Goal: Find specific page/section: Find specific page/section

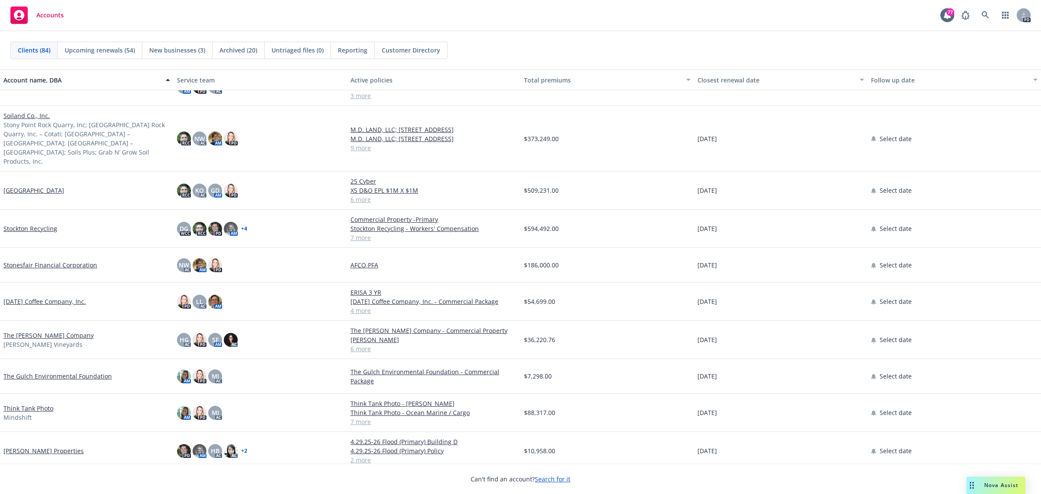
scroll to position [2542, 0]
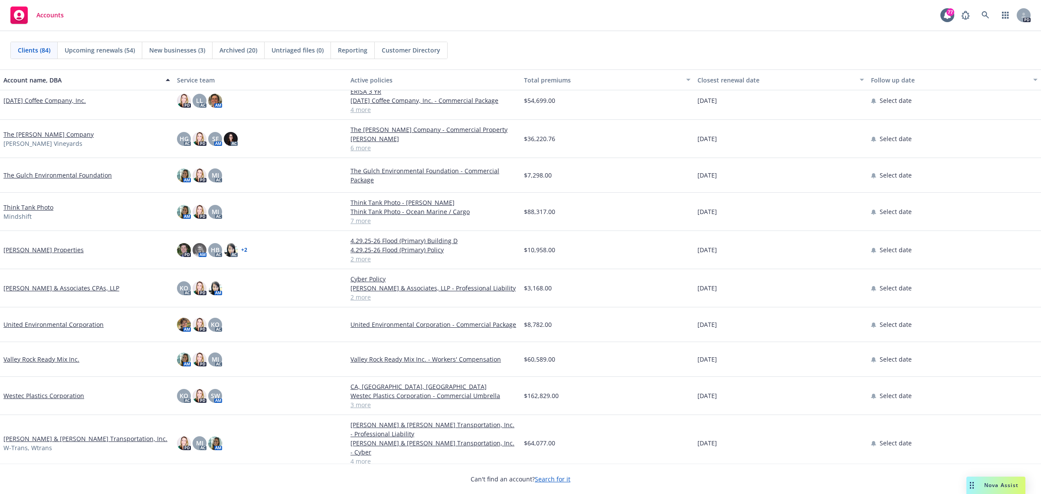
click at [28, 175] on link "The Gulch Environmental Foundation" at bounding box center [57, 174] width 108 height 9
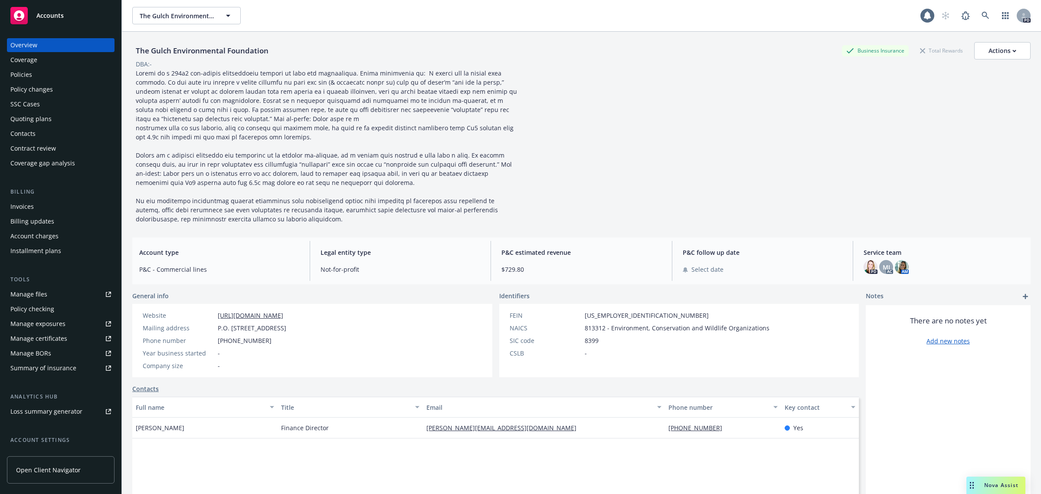
click at [27, 74] on div "Policies" at bounding box center [21, 75] width 22 height 14
